Goal: Answer question/provide support: Share knowledge or assist other users

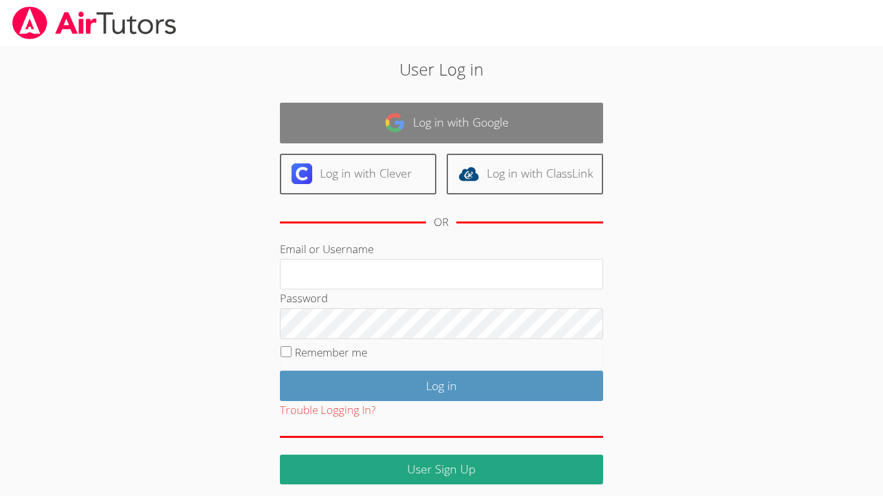
click at [462, 118] on link "Log in with Google" at bounding box center [441, 123] width 323 height 41
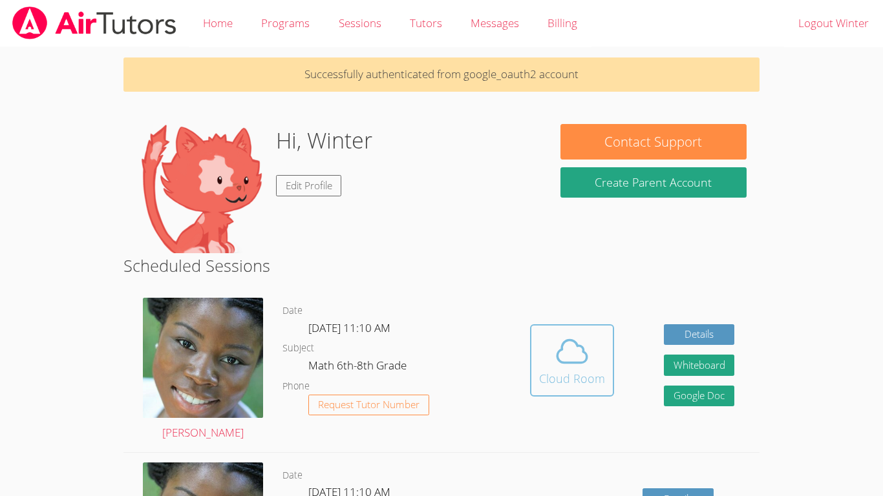
click at [591, 380] on div "Cloud Room" at bounding box center [572, 379] width 66 height 18
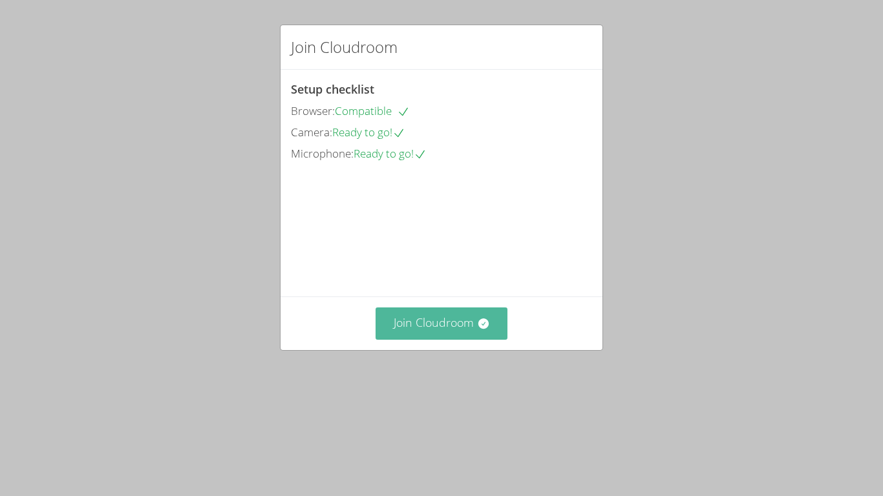
click at [461, 339] on button "Join Cloudroom" at bounding box center [442, 324] width 133 height 32
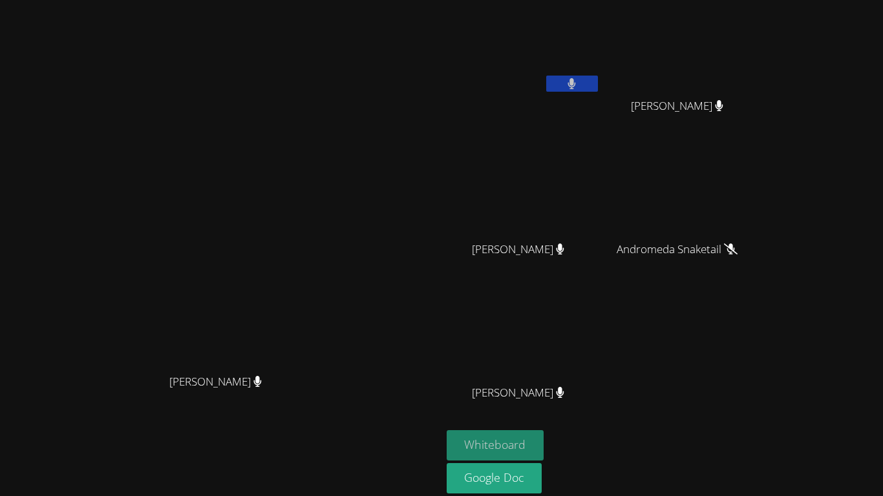
click at [544, 447] on button "Whiteboard" at bounding box center [496, 446] width 98 height 30
click at [579, 80] on icon at bounding box center [572, 83] width 14 height 11
click at [598, 80] on button at bounding box center [572, 84] width 52 height 16
click at [598, 81] on button at bounding box center [572, 84] width 52 height 16
click at [304, 312] on video at bounding box center [220, 246] width 194 height 242
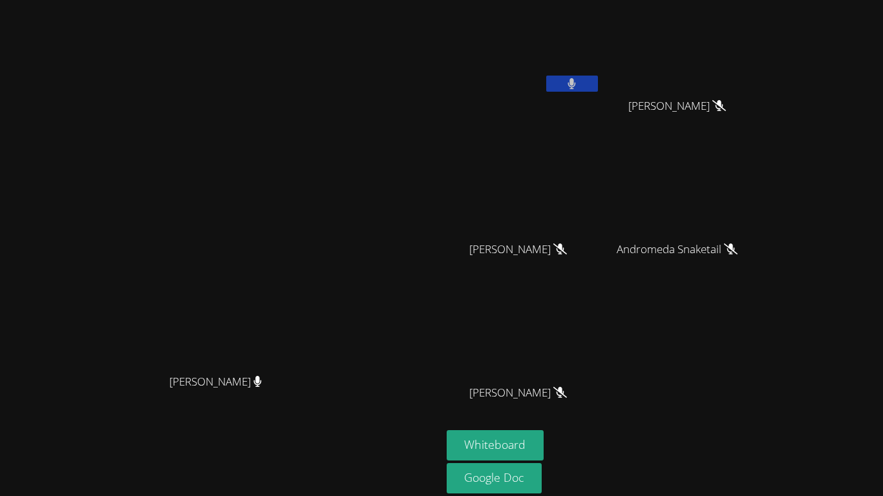
click at [304, 312] on video at bounding box center [220, 246] width 194 height 242
click at [601, 292] on video at bounding box center [524, 335] width 154 height 87
click at [576, 87] on icon at bounding box center [572, 83] width 8 height 11
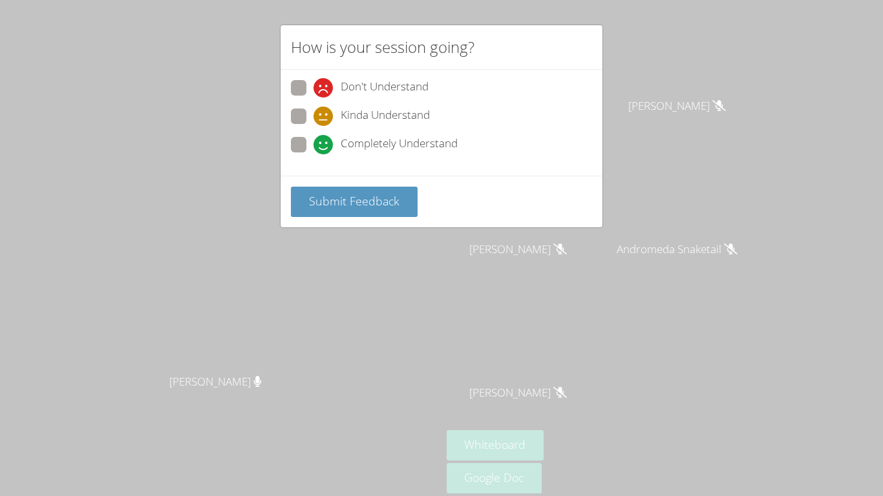
click at [314, 155] on span at bounding box center [314, 155] width 0 height 0
click at [314, 145] on input "Completely Understand" at bounding box center [319, 142] width 11 height 11
radio input "true"
click at [318, 201] on span "Submit Feedback" at bounding box center [354, 201] width 91 height 16
